Goal: Check status: Check status

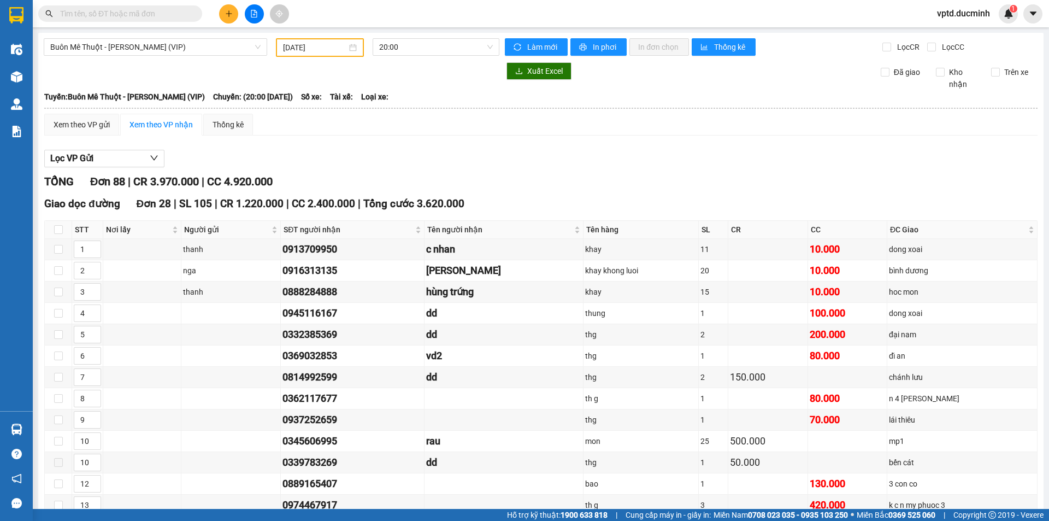
type input "[DATE]"
click at [169, 46] on span "Buôn Mê Thuột - [PERSON_NAME] (VIP)" at bounding box center [155, 47] width 210 height 16
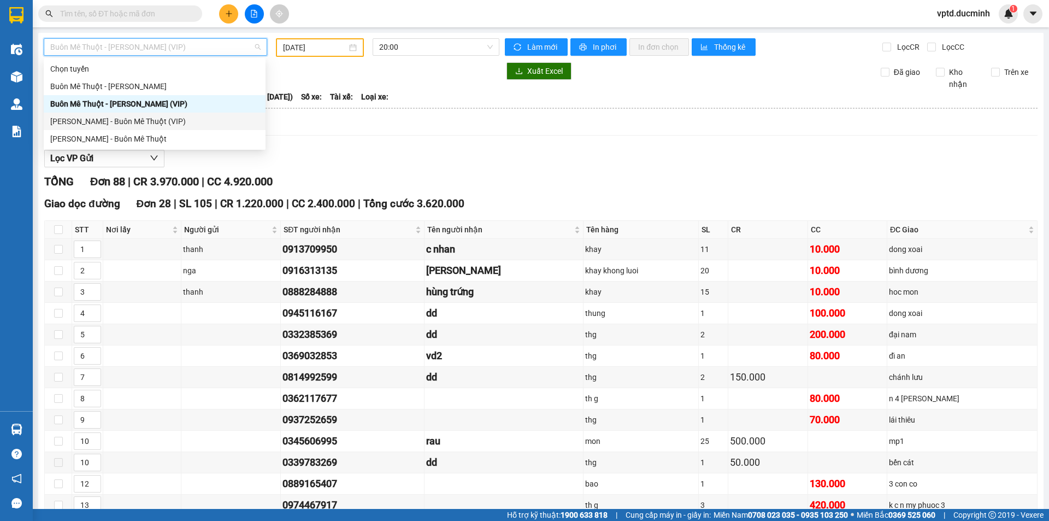
click at [112, 118] on div "[PERSON_NAME] - Buôn Mê Thuột (VIP)" at bounding box center [154, 121] width 209 height 12
type input "[DATE]"
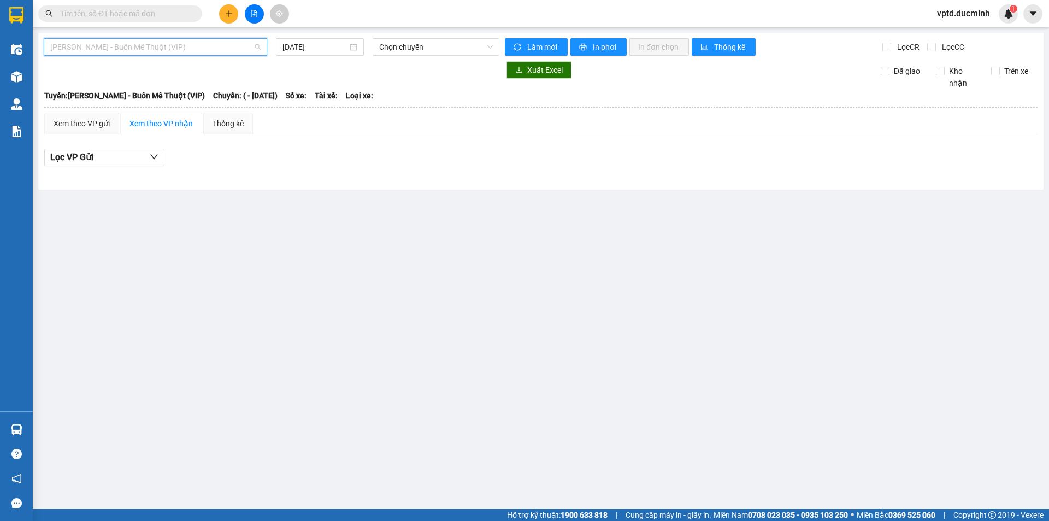
click at [216, 44] on span "[PERSON_NAME] - Buôn Mê Thuột (VIP)" at bounding box center [155, 47] width 210 height 16
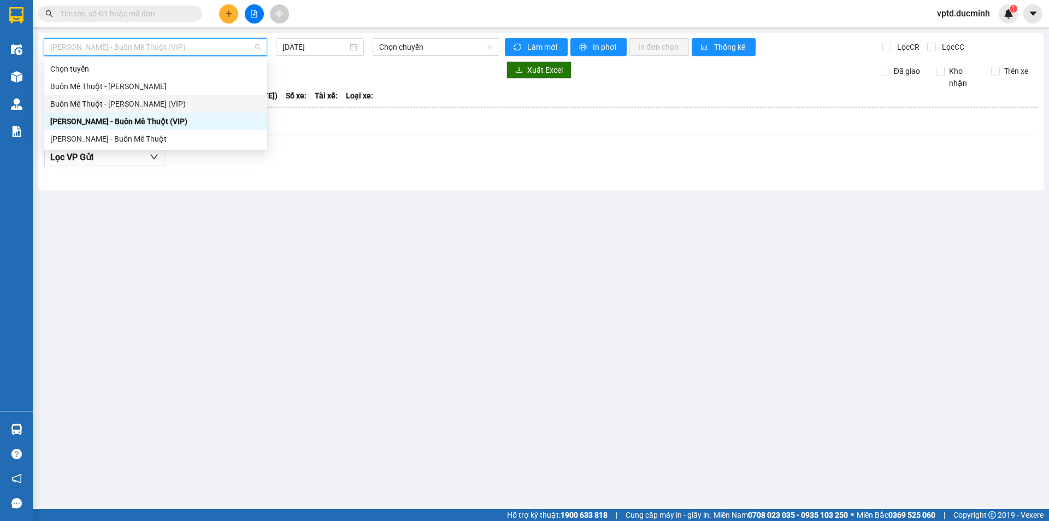
click at [143, 96] on div "Buôn Mê Thuột - [PERSON_NAME] (VIP)" at bounding box center [155, 103] width 223 height 17
type input "[DATE]"
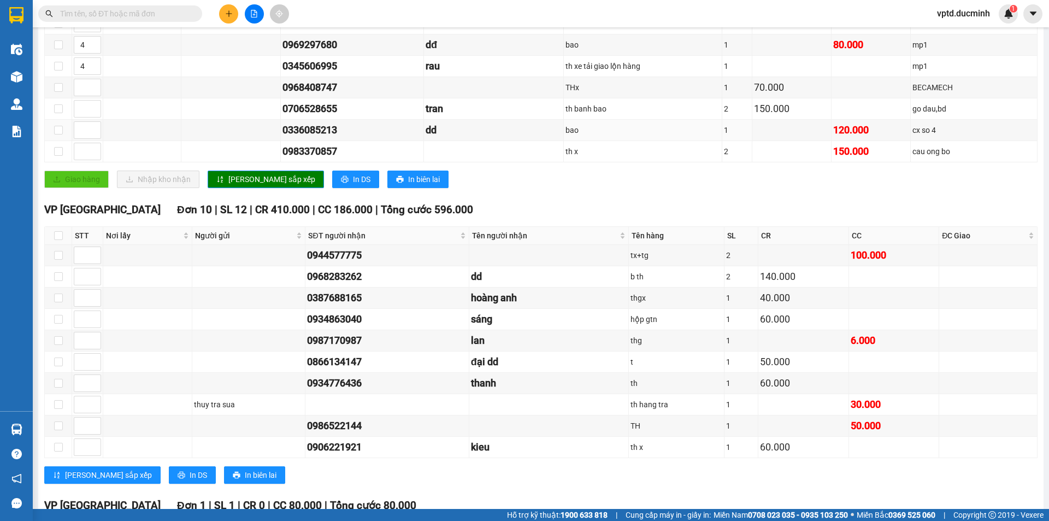
scroll to position [440, 0]
